Goal: Task Accomplishment & Management: Manage account settings

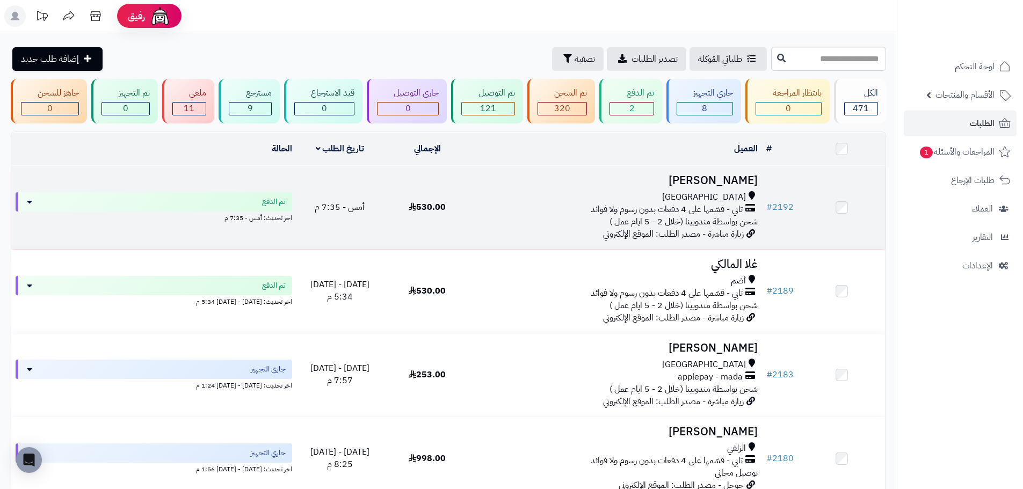
click at [442, 201] on span "530.00" at bounding box center [427, 207] width 37 height 13
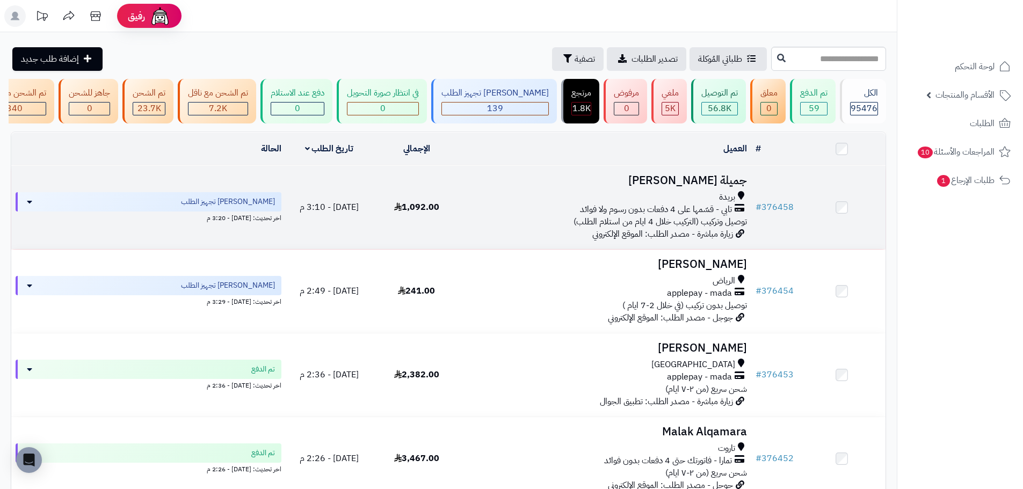
click at [499, 226] on div "بريدة تابي - قسّمها على 4 دفعات بدون رسوم ولا فوائد توصيل وتركيب (التركيب خلال …" at bounding box center [606, 209] width 283 height 37
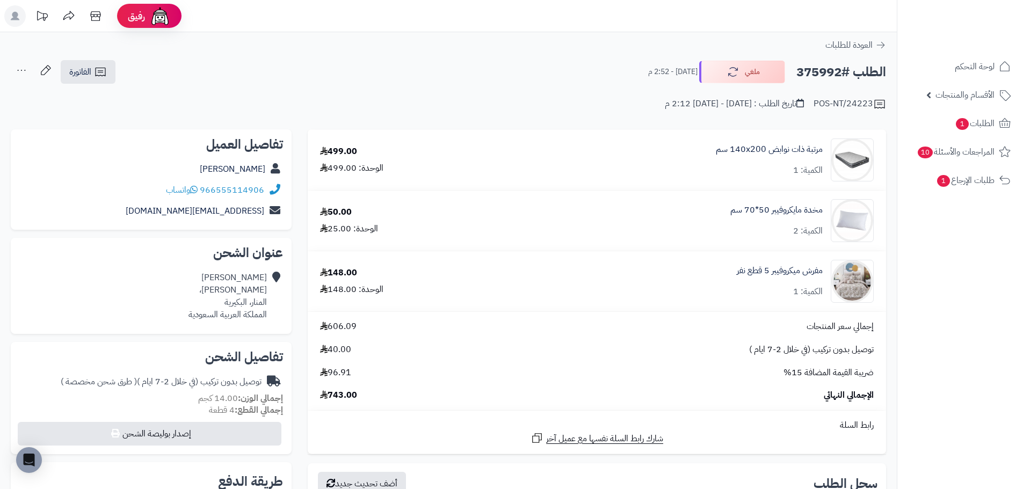
click at [822, 75] on h2 "الطلب #375992" at bounding box center [842, 72] width 90 height 22
copy h2 "375992"
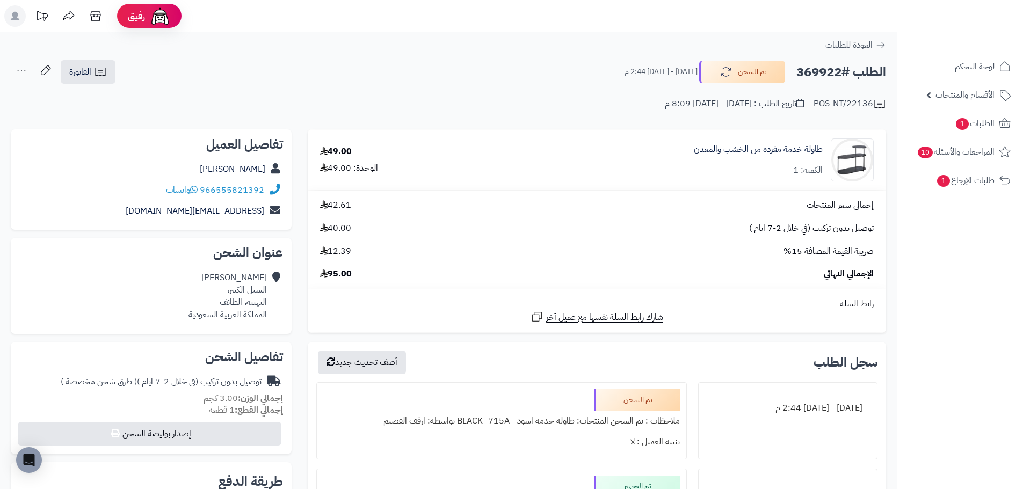
click at [828, 66] on h2 "الطلب #369922" at bounding box center [842, 72] width 90 height 22
copy h2 "369922"
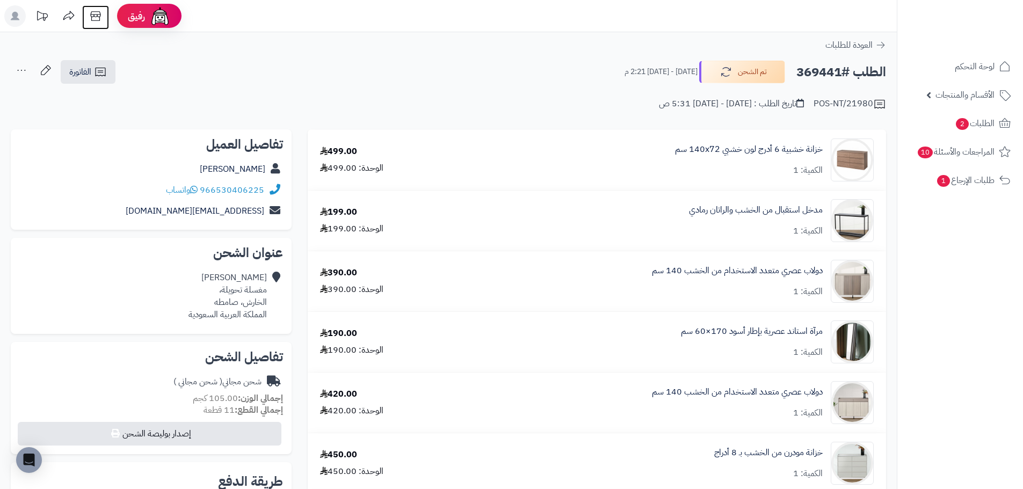
click at [98, 17] on icon at bounding box center [95, 15] width 21 height 21
